Goal: Task Accomplishment & Management: Use online tool/utility

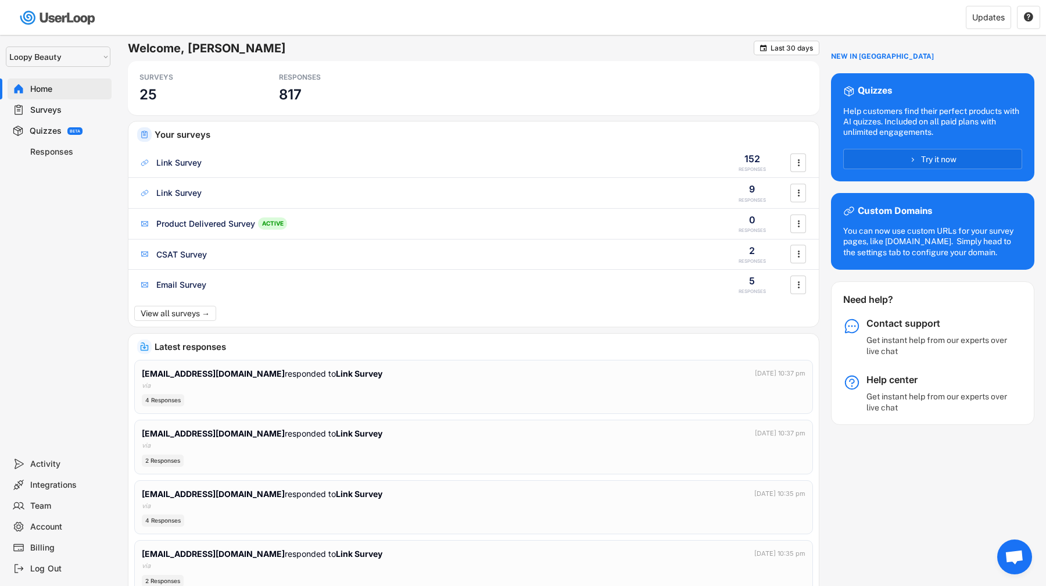
click at [44, 60] on select "Selet a store... Loopy Beauty userloop-teststore1 userloop-teststore-2 Nifty Be…" at bounding box center [58, 56] width 105 height 20
select select ""1348695171700984260__LOOKUP__1672683820095x204981653713995230""
click at [6, 46] on select "Selet a store... Loopy Beauty userloop-teststore1 userloop-teststore-2 Nifty Be…" at bounding box center [58, 56] width 105 height 20
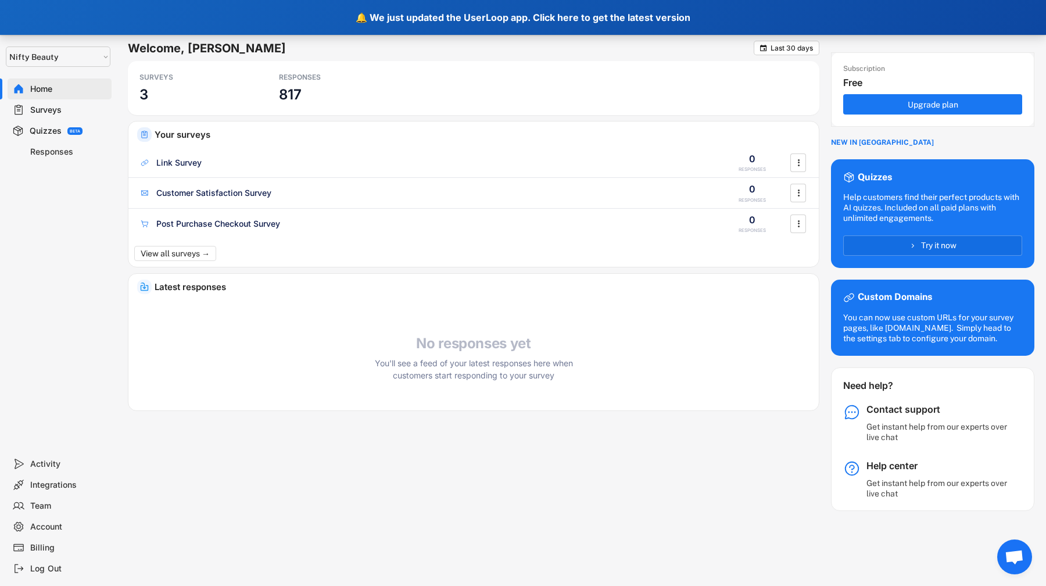
click at [497, 19] on div "🔔 We just updated the UserLoop app. Click here to get the latest version" at bounding box center [523, 17] width 1046 height 35
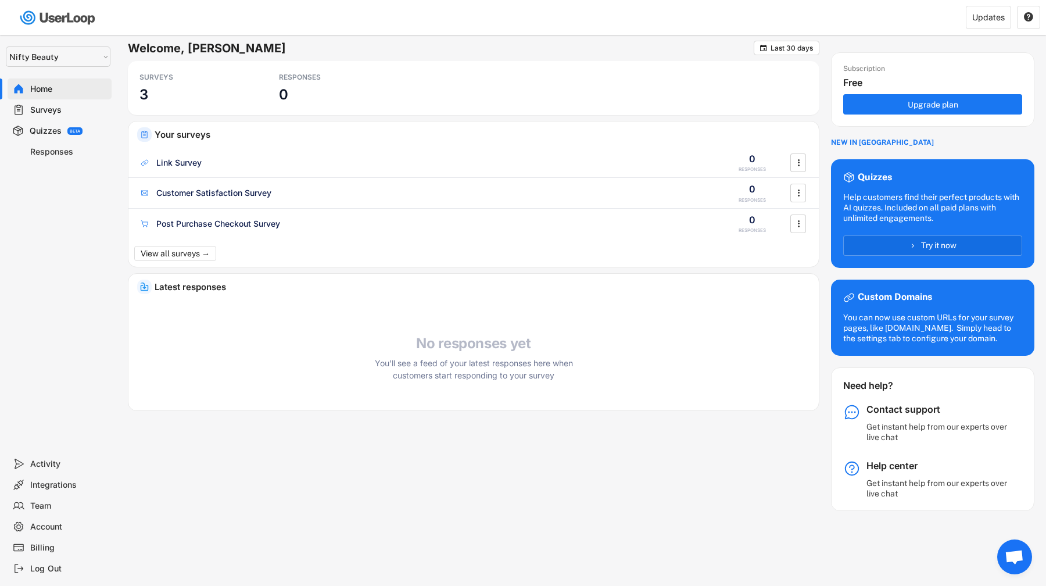
click at [49, 55] on select "Selet a store... Loopy Beauty userloop-teststore1 userloop-teststore-2 Nifty Be…" at bounding box center [58, 56] width 105 height 20
select select ""1348695171700984260__LOOKUP__1621425969652x687239840058835000""
click at [6, 46] on select "Selet a store... Loopy Beauty userloop-teststore1 userloop-teststore-2 Nifty Be…" at bounding box center [58, 56] width 105 height 20
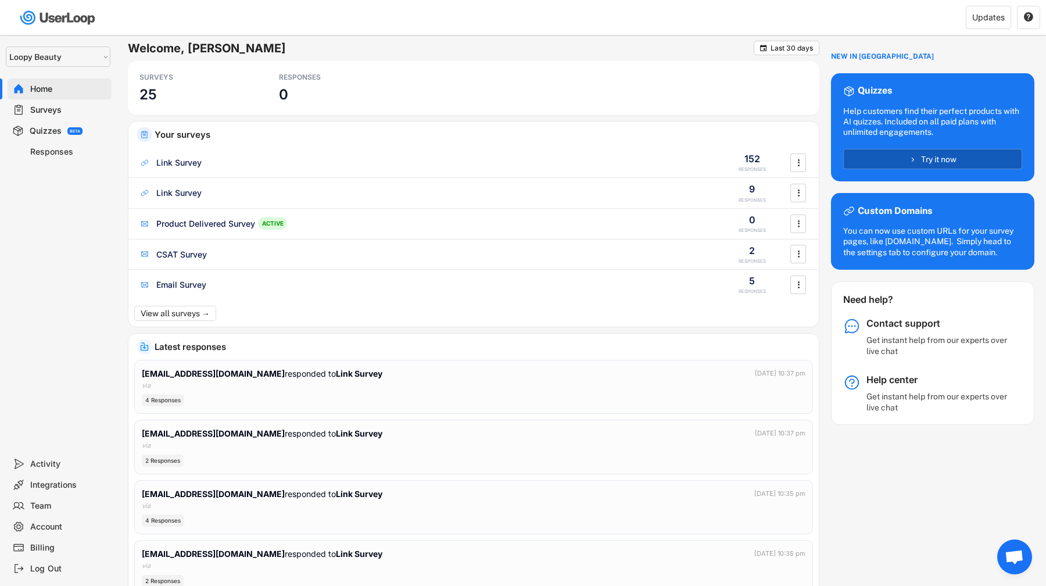
click at [981, 149] on button "Try it now" at bounding box center [932, 159] width 179 height 20
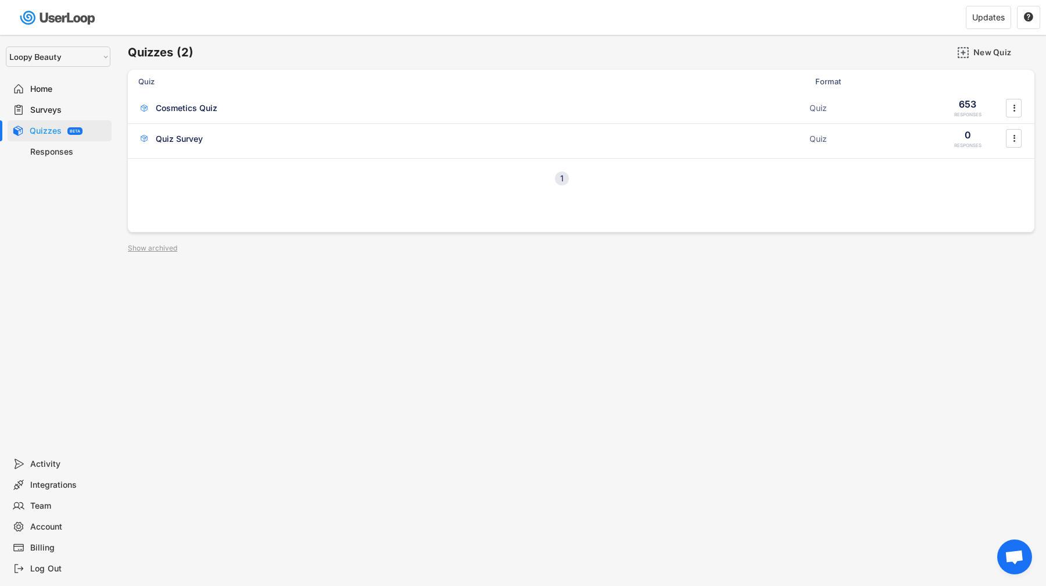
click at [64, 89] on div "Home" at bounding box center [68, 89] width 77 height 11
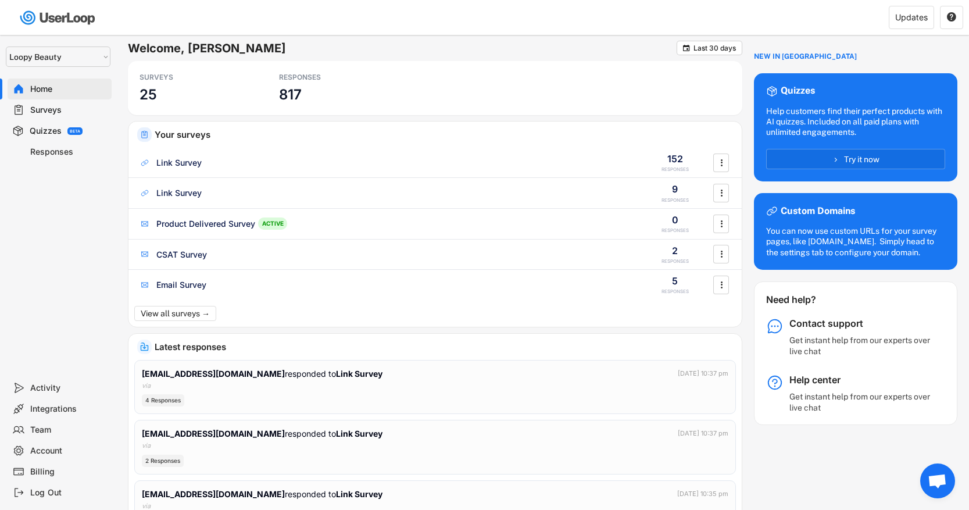
click at [62, 30] on div at bounding box center [248, 17] width 497 height 35
click at [62, 26] on img at bounding box center [58, 18] width 82 height 24
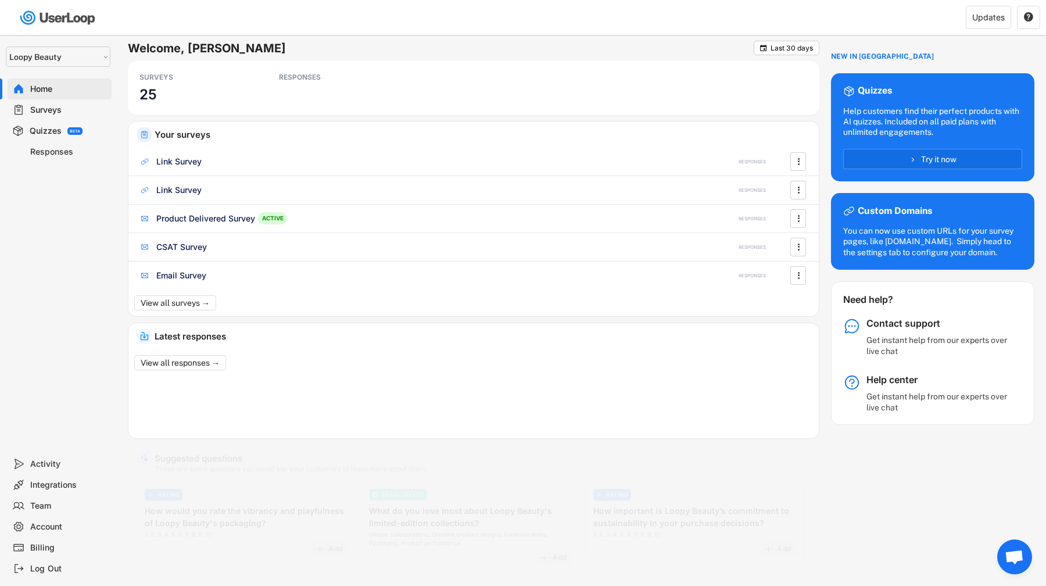
select select ""1348695171700984260__LOOKUP__1621425969652x687239840058835000""
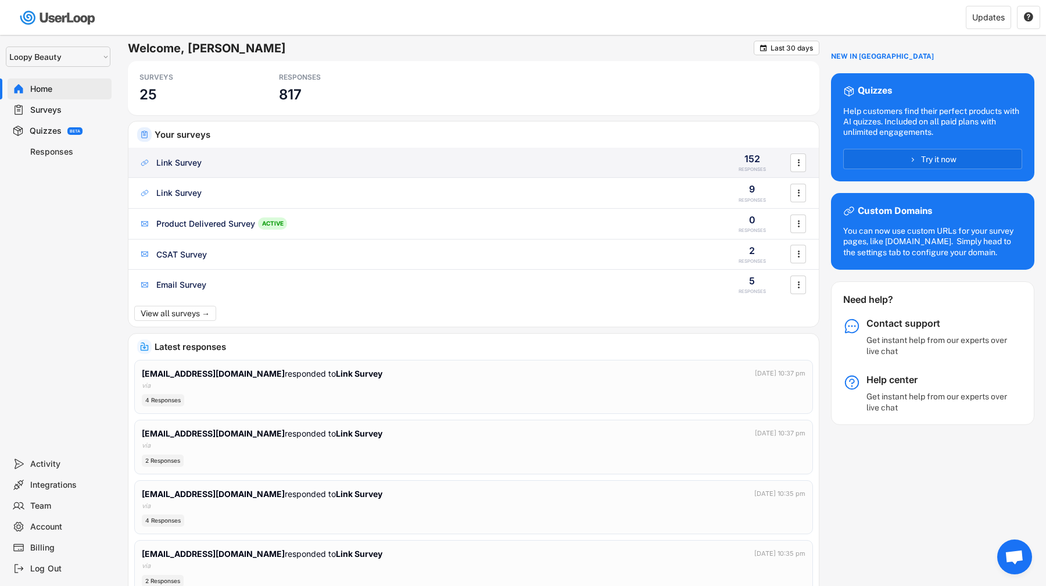
click at [237, 174] on div "Link Survey 152 RESPONSES " at bounding box center [473, 163] width 690 height 30
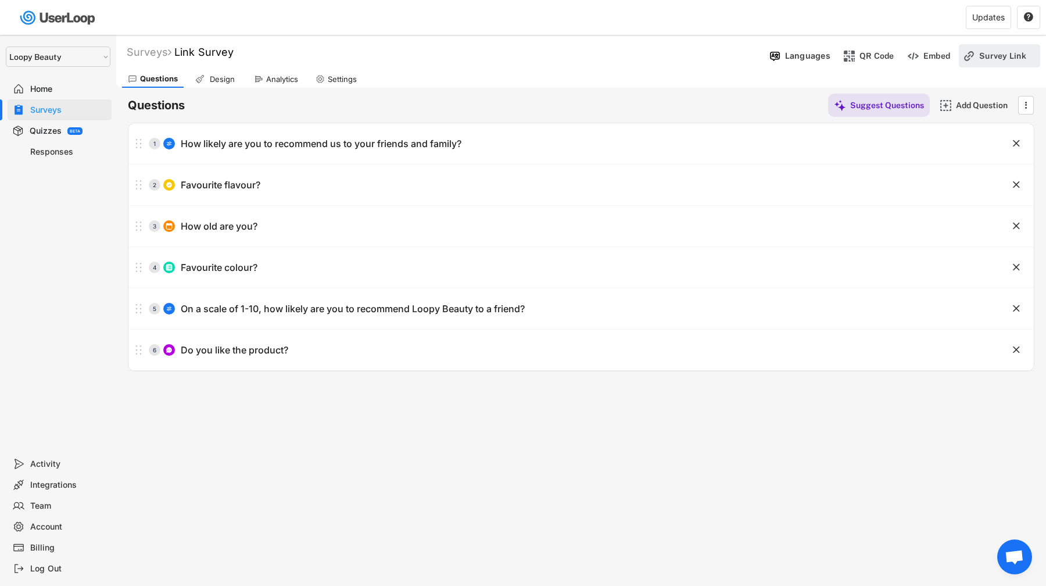
click at [1015, 49] on div "Survey Link" at bounding box center [1008, 55] width 58 height 23
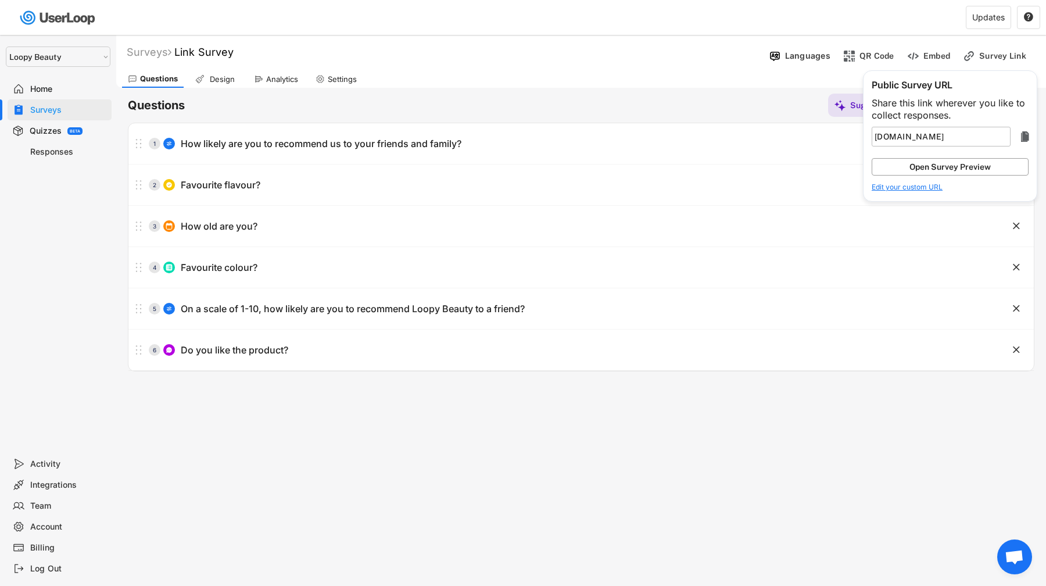
click at [1014, 166] on button "Open Survey Preview" at bounding box center [950, 166] width 157 height 17
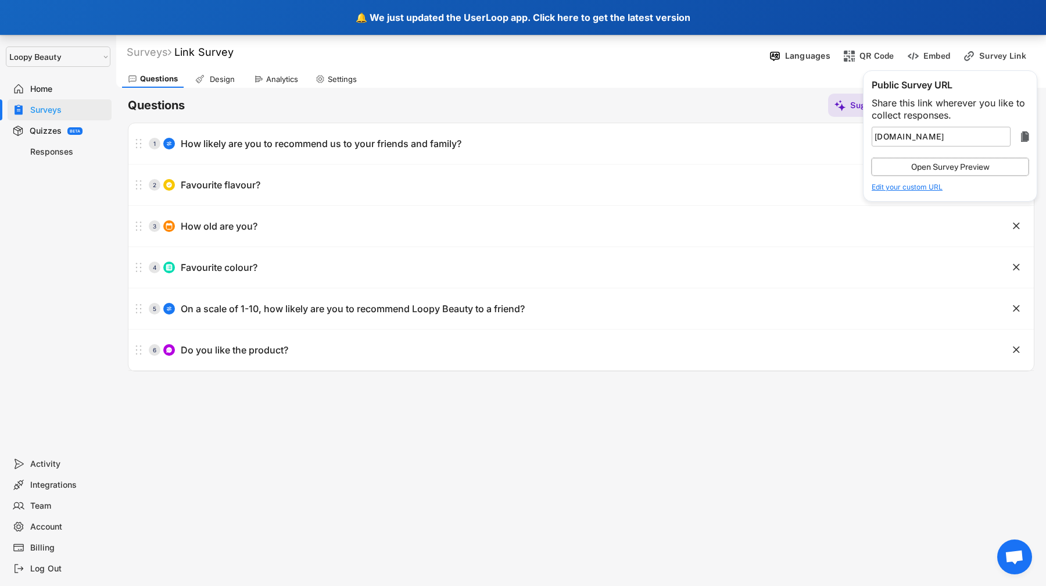
click at [464, 23] on div "🔔 We just updated the UserLoop app. Click here to get the latest version" at bounding box center [523, 17] width 1046 height 35
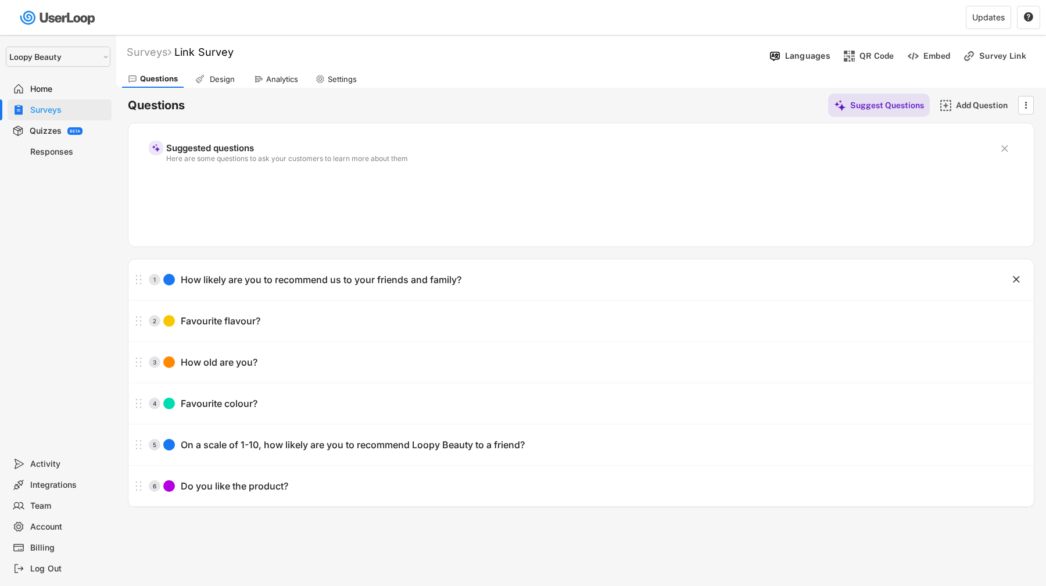
select select ""1348695171700984260__LOOKUP__1621425969652x687239840058835000""
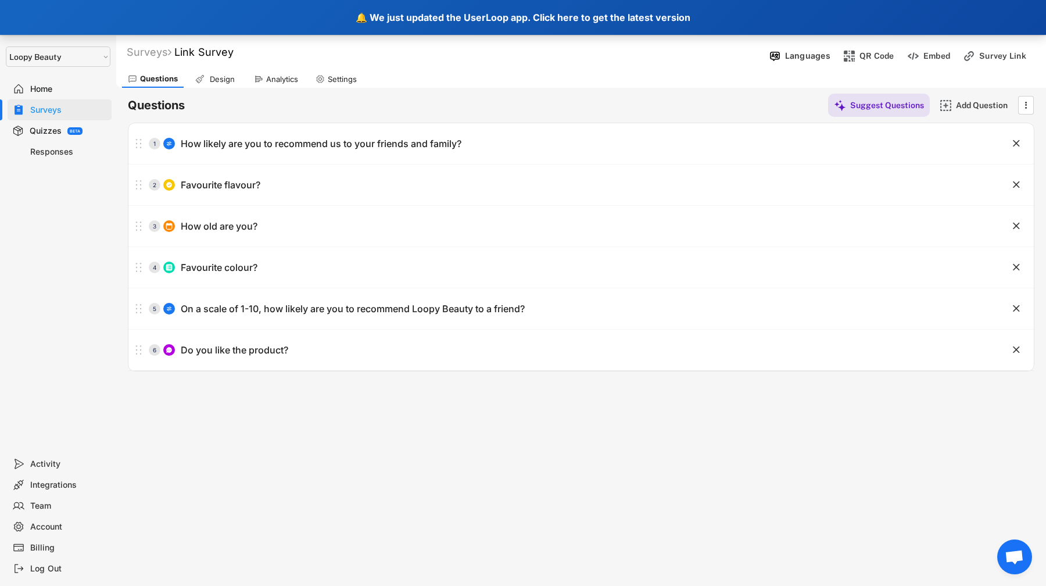
click at [522, 6] on div "🔔 We just updated the UserLoop app. Click here to get the latest version" at bounding box center [523, 17] width 1046 height 35
